Goal: Transaction & Acquisition: Book appointment/travel/reservation

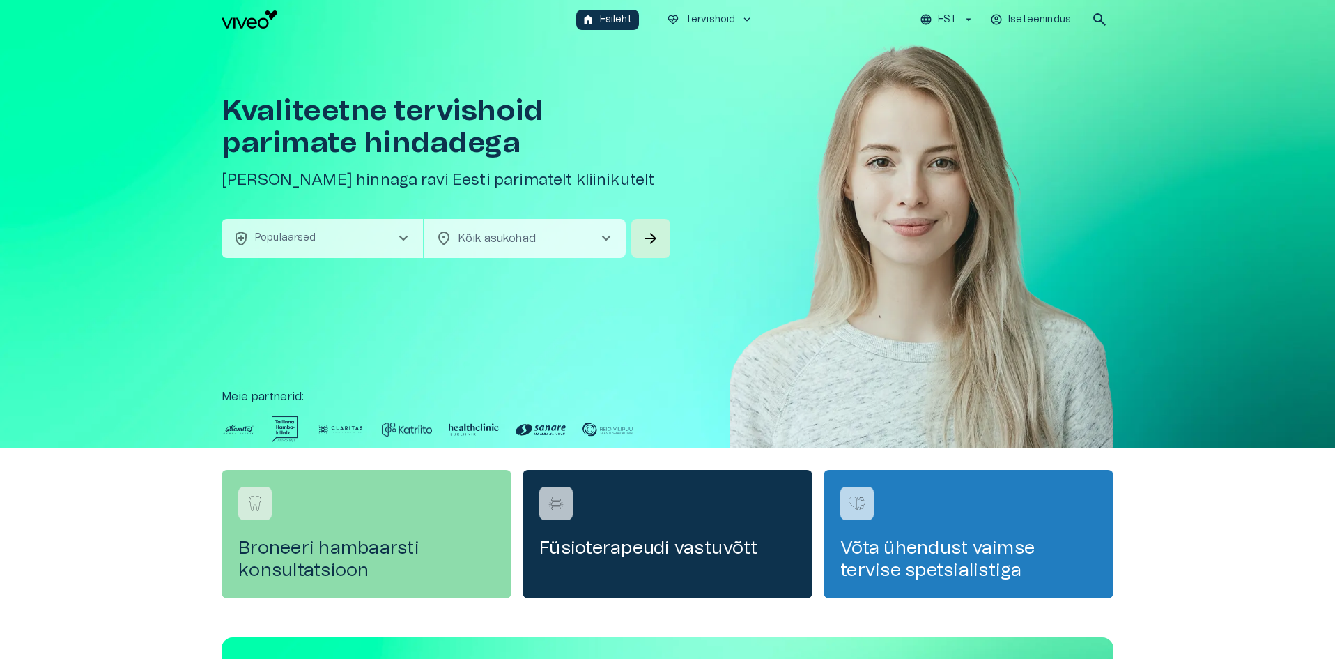
click at [303, 537] on h4 "Broneeri hambaarsti konsultatsioon" at bounding box center [366, 559] width 256 height 45
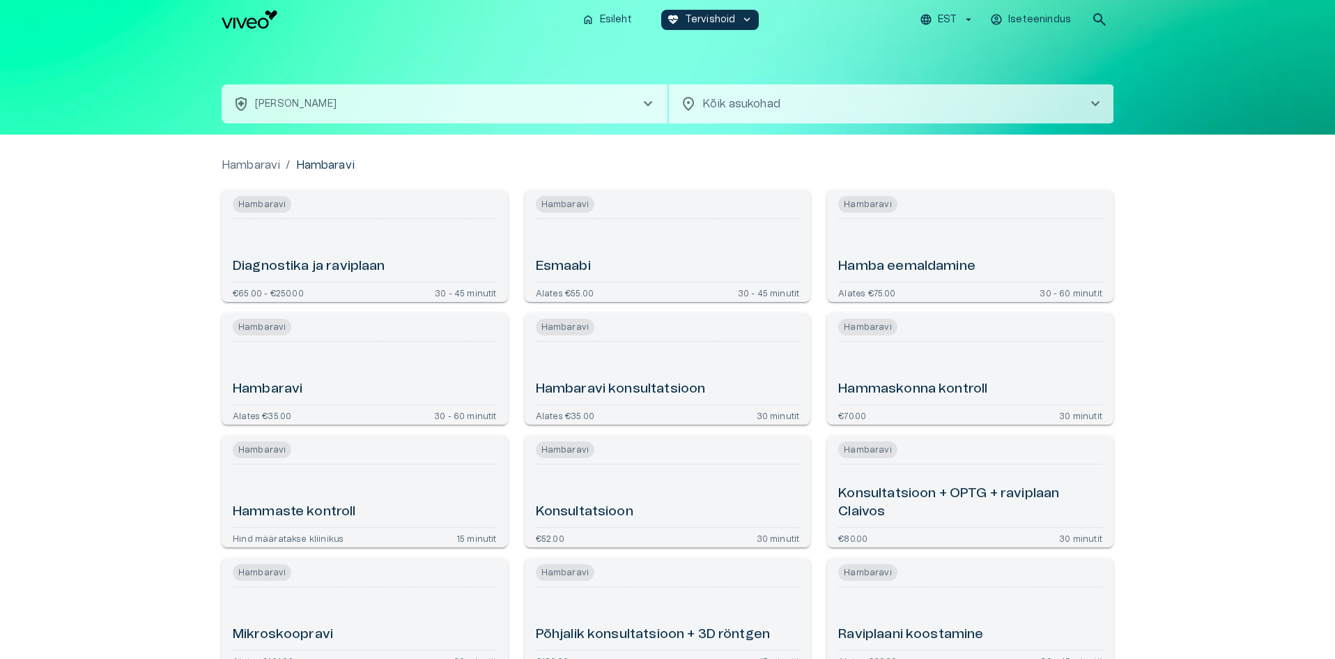
click at [645, 236] on div "Esmaabi" at bounding box center [668, 250] width 264 height 52
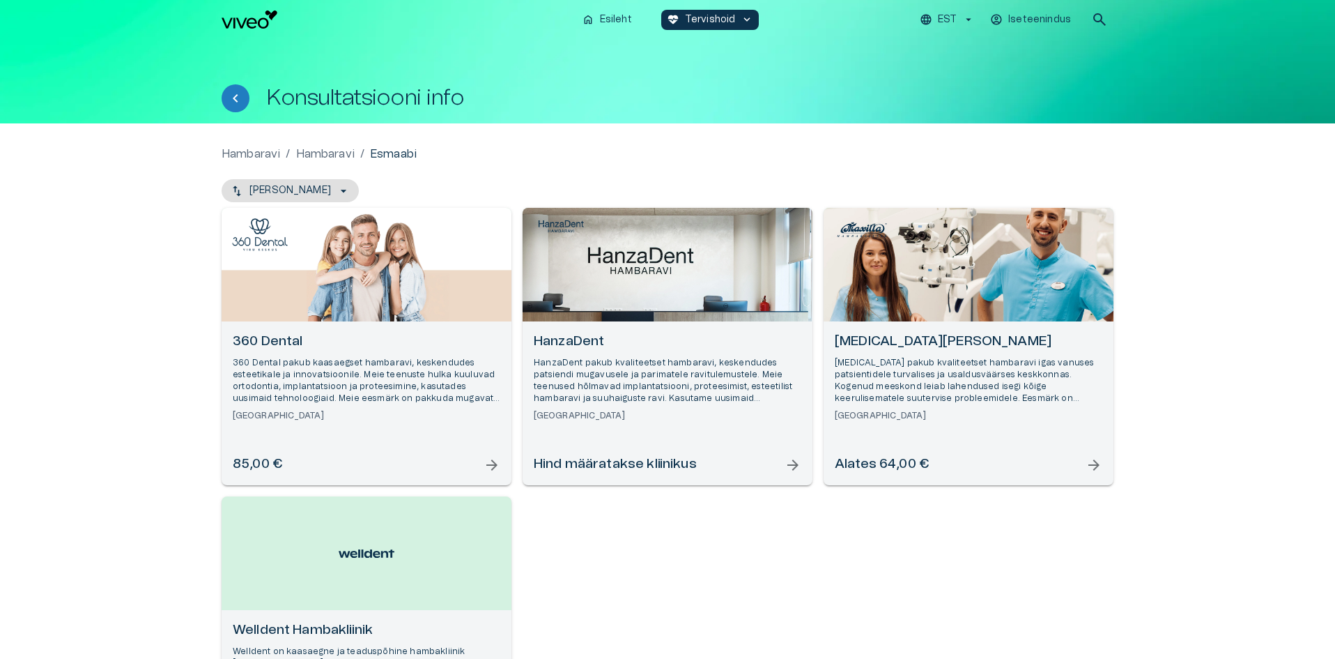
click at [608, 278] on div "Open selected supplier available booking dates" at bounding box center [668, 265] width 290 height 114
click at [966, 330] on div "[MEDICAL_DATA] Hambakliinik [MEDICAL_DATA] pakub kvaliteetset hambaravi igas va…" at bounding box center [969, 403] width 290 height 164
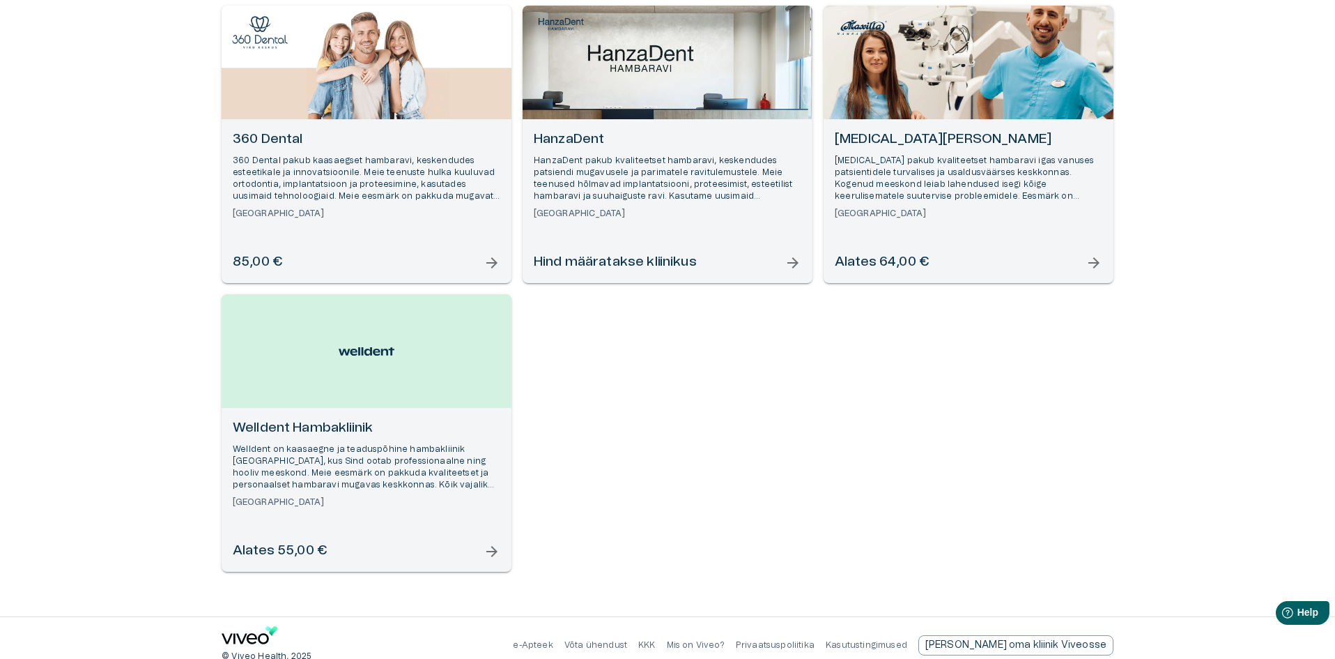
scroll to position [217, 0]
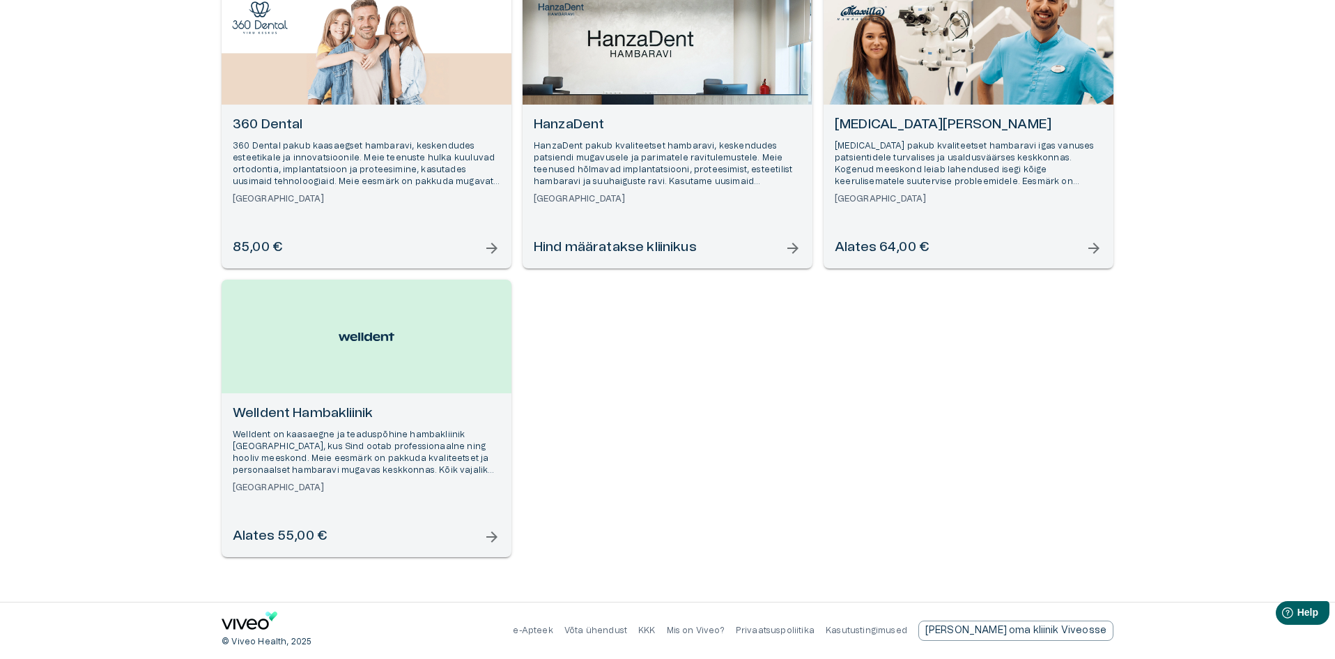
click at [411, 391] on div "Open selected supplier available booking dates" at bounding box center [367, 336] width 290 height 114
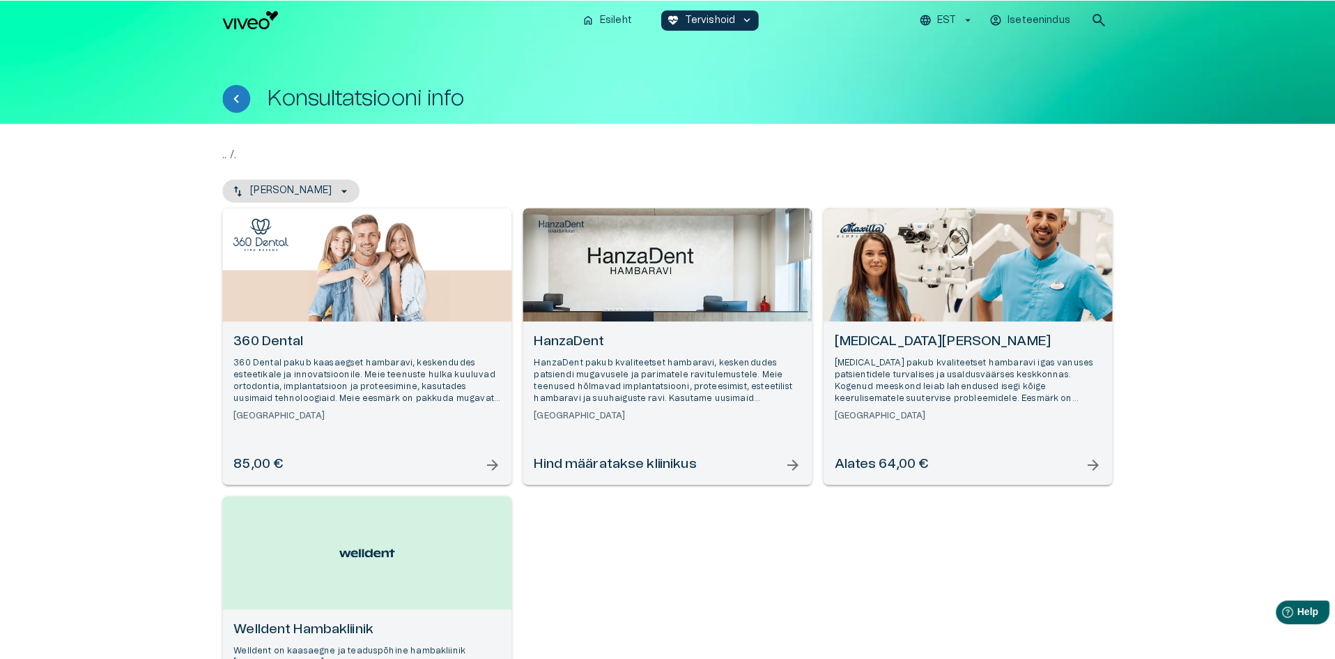
scroll to position [217, 0]
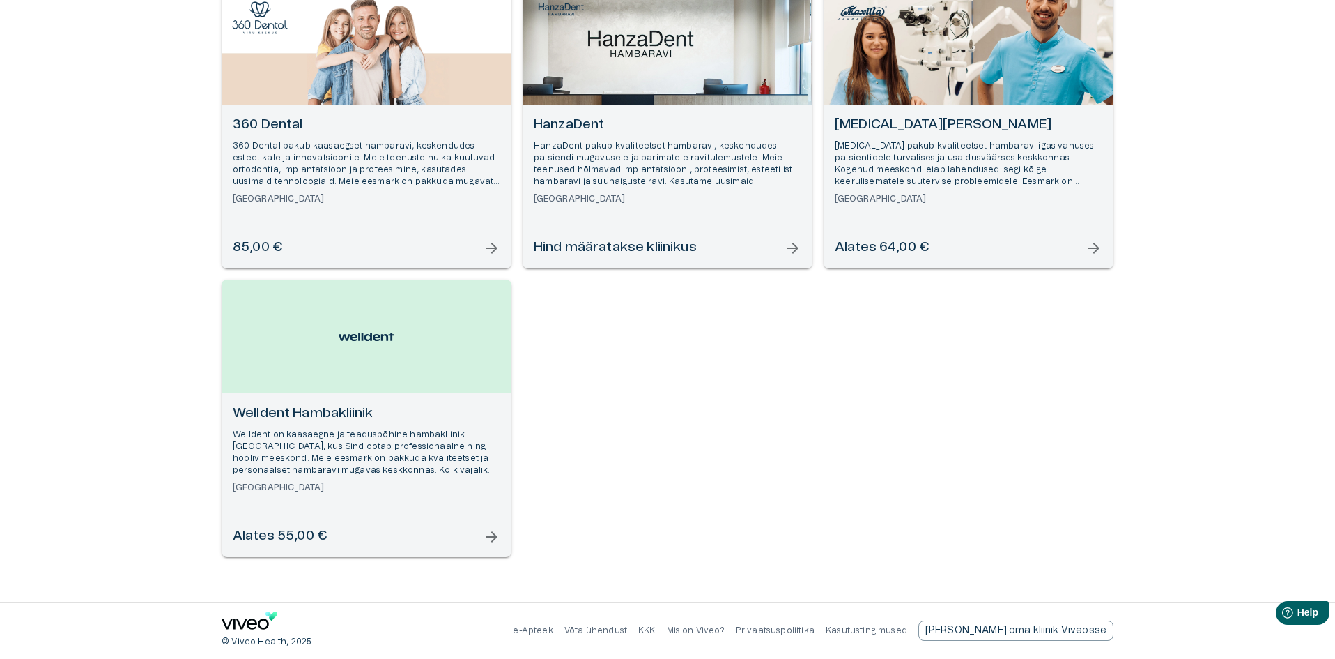
click at [352, 125] on h6 "360 Dental" at bounding box center [367, 125] width 268 height 19
